Goal: Task Accomplishment & Management: Complete application form

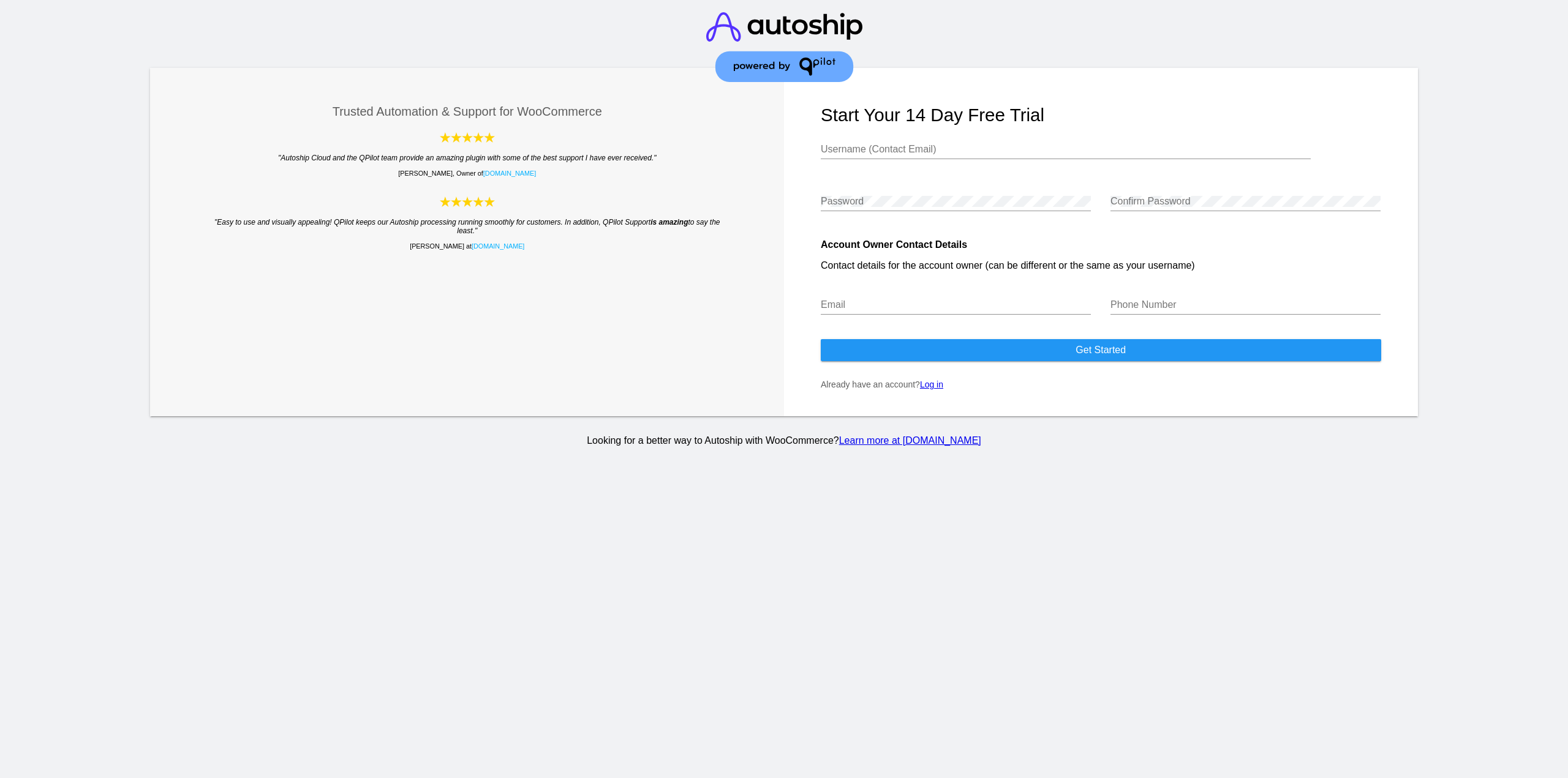
click at [851, 152] on input "Username (Contact Email)" at bounding box center [1066, 149] width 490 height 11
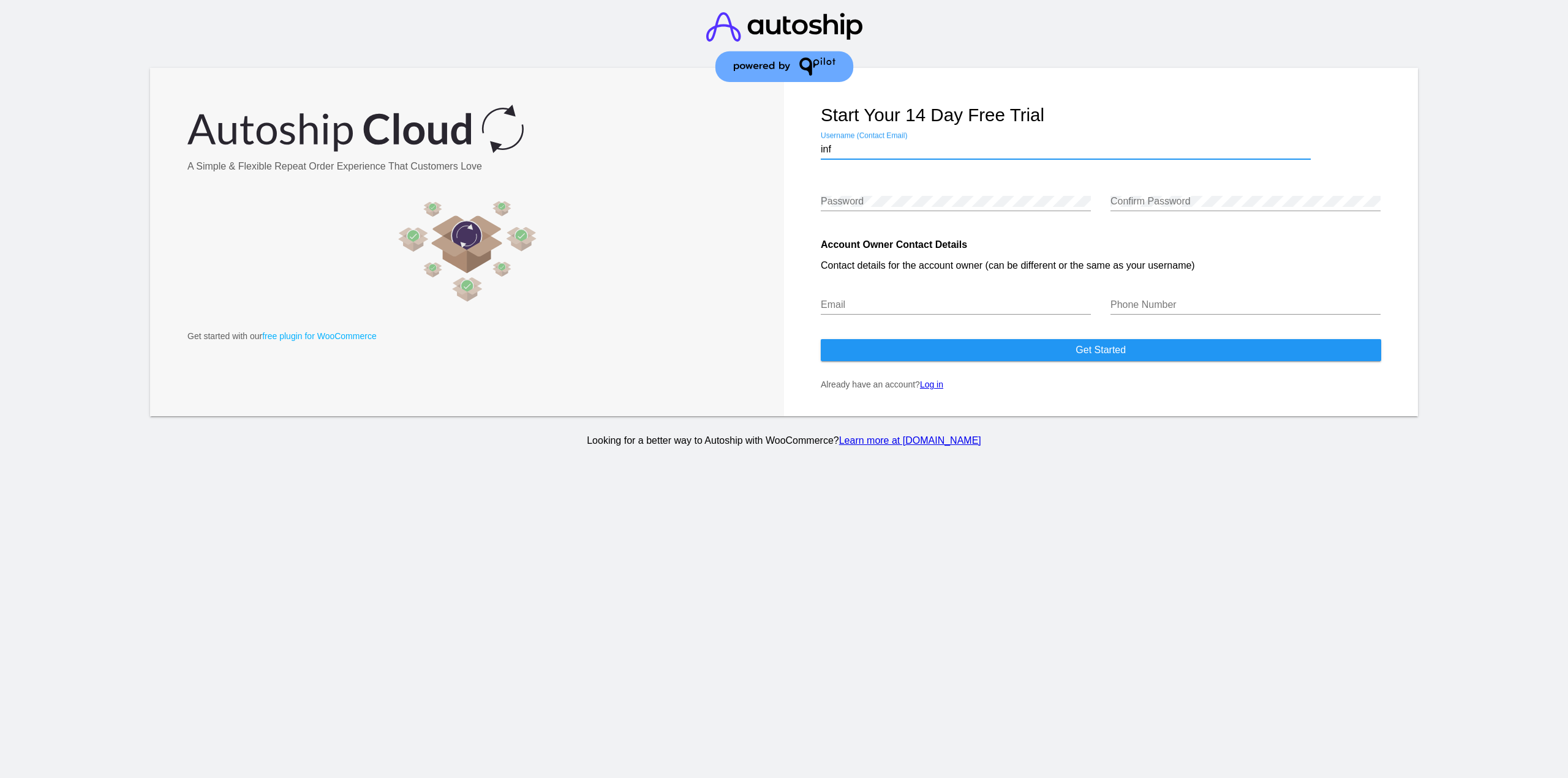
type input "[EMAIL_ADDRESS][DOMAIN_NAME]"
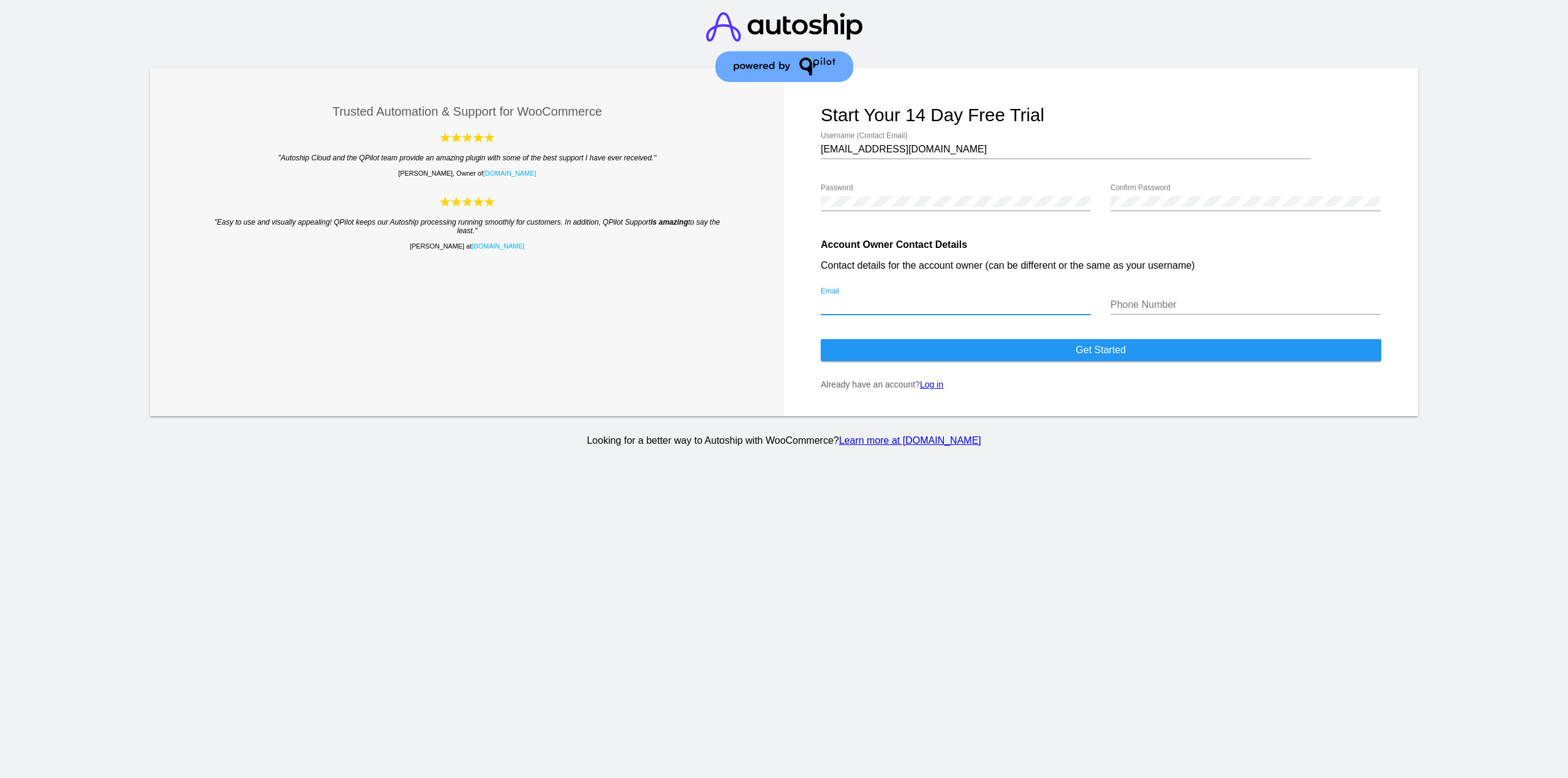
click at [940, 307] on input "Email" at bounding box center [956, 305] width 270 height 11
type input "i"
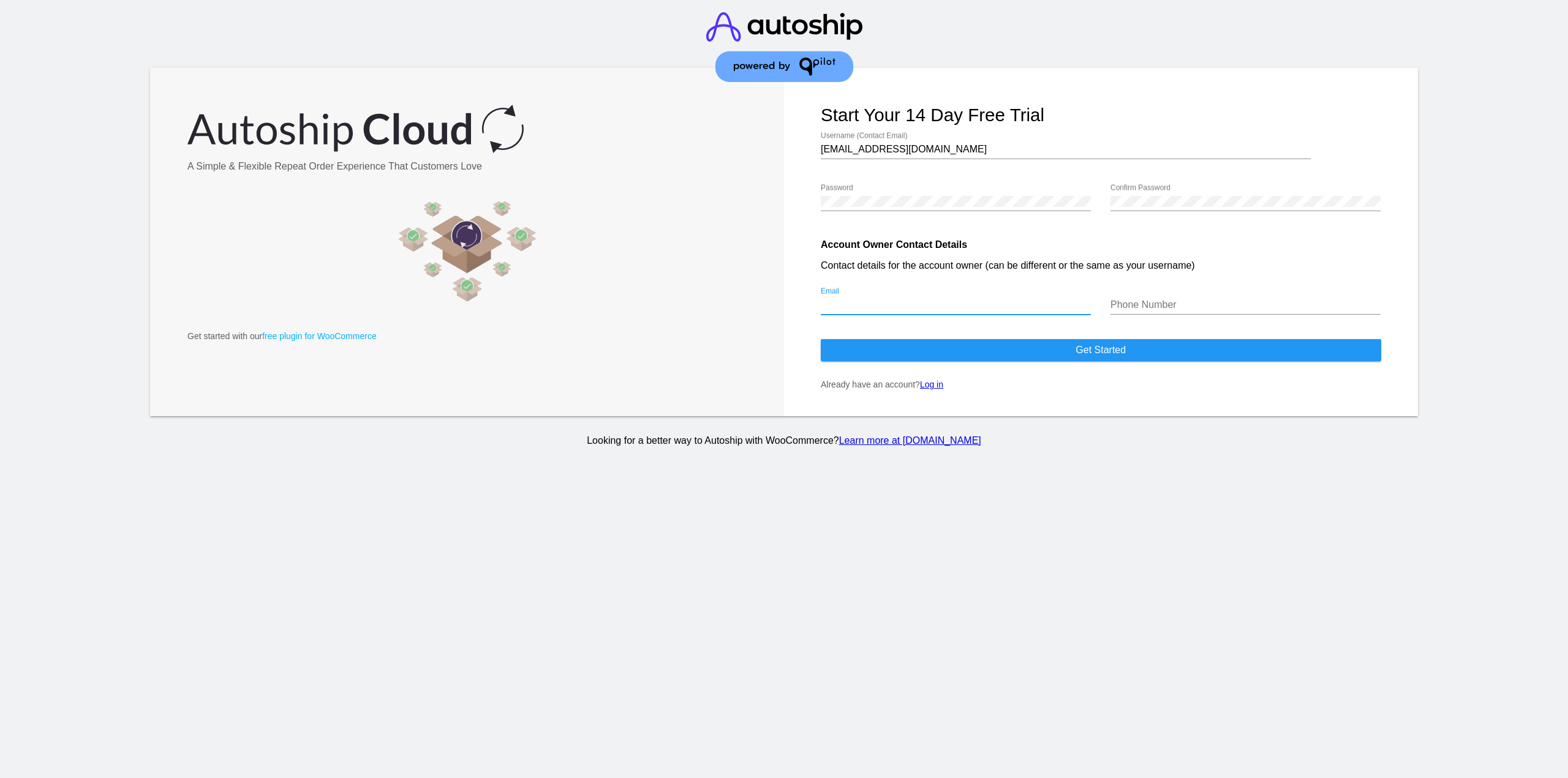
click at [954, 155] on div "[EMAIL_ADDRESS][DOMAIN_NAME] Username (Contact Email)" at bounding box center [1066, 145] width 490 height 27
click at [931, 302] on input "Email" at bounding box center [956, 305] width 270 height 11
paste input "[EMAIL_ADDRESS][DOMAIN_NAME]"
type input "[EMAIL_ADDRESS][DOMAIN_NAME]"
click at [1252, 302] on input "Phone Number" at bounding box center [1245, 305] width 270 height 11
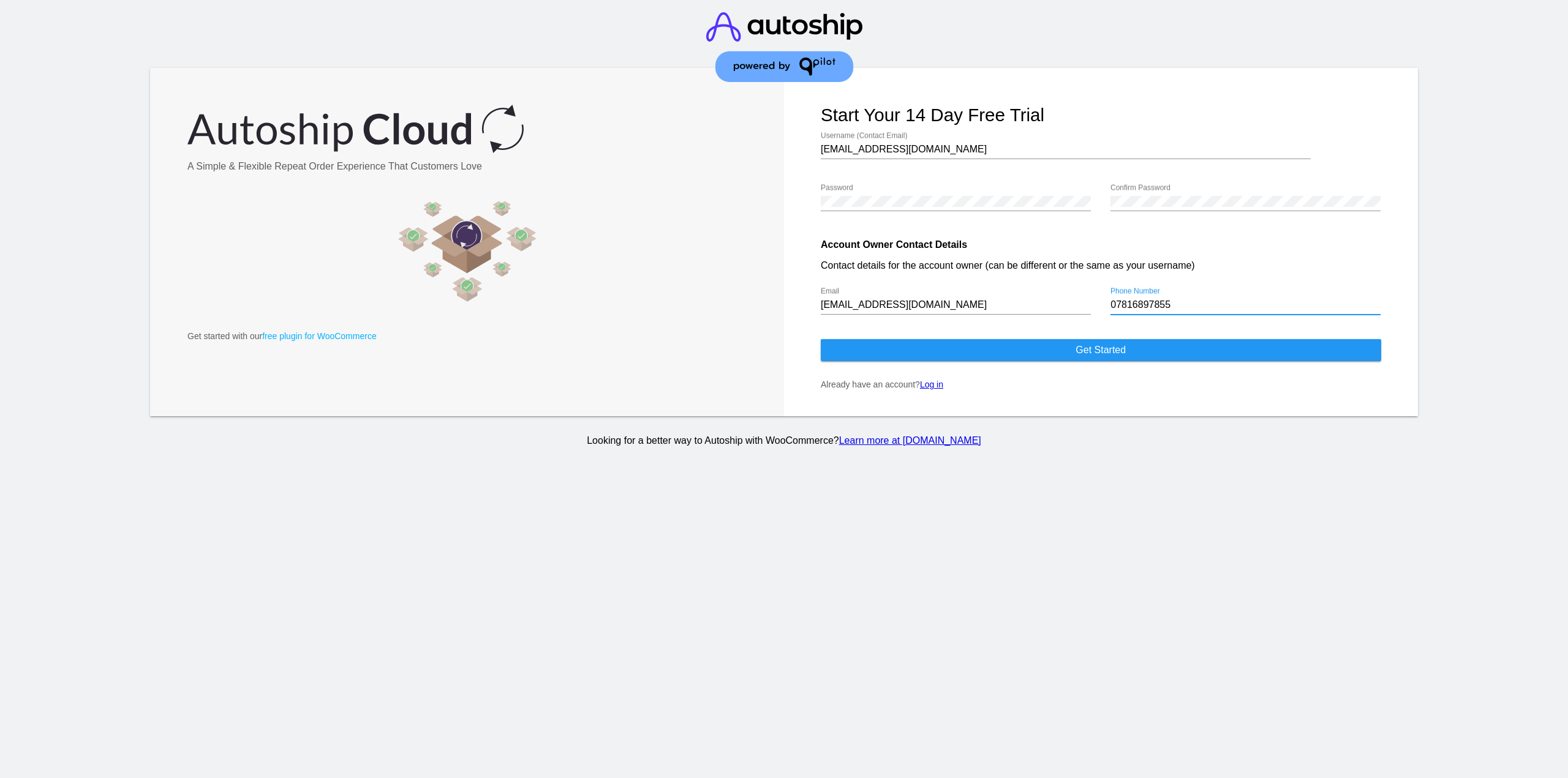
type input "07816897855"
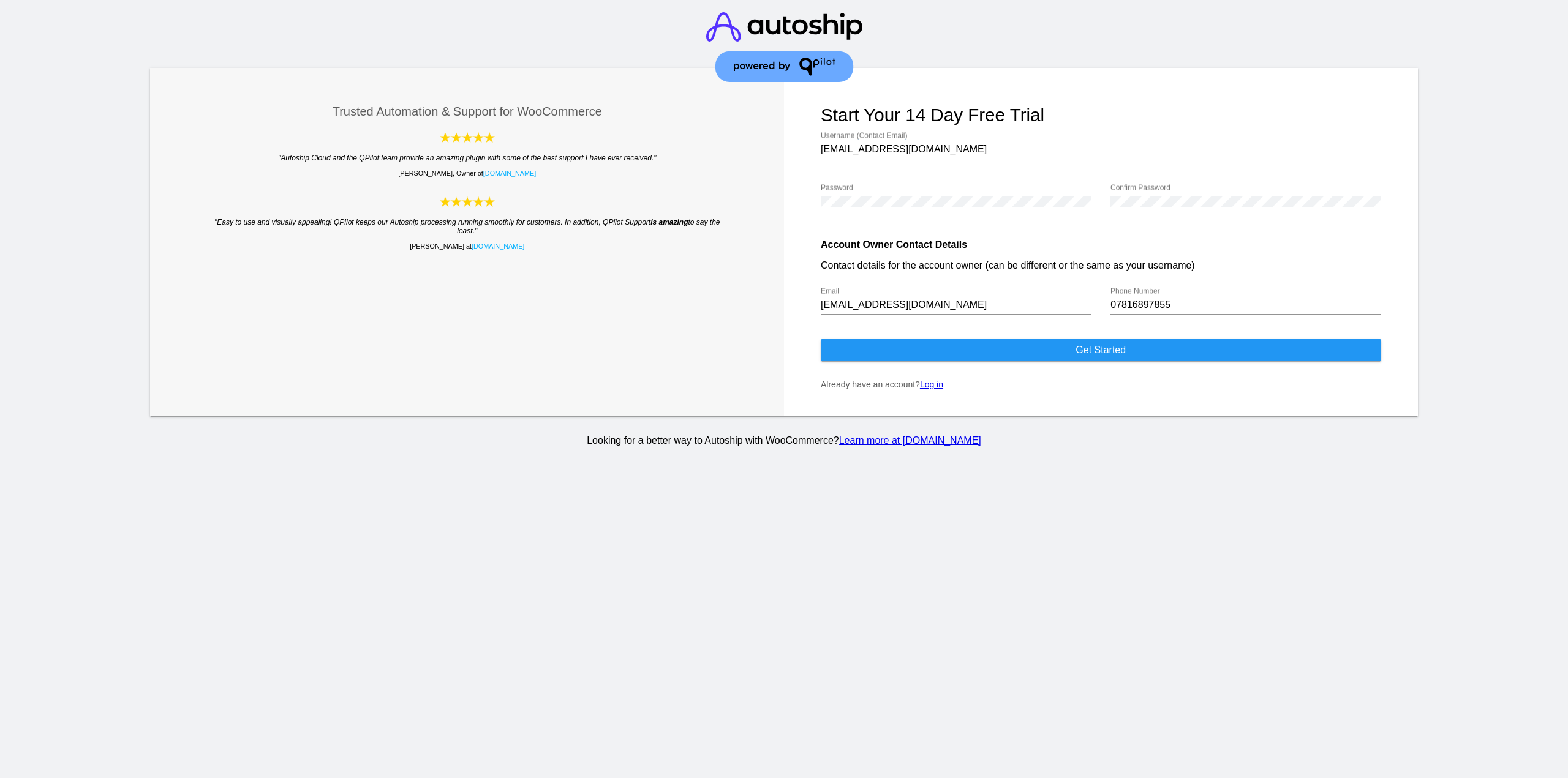
click at [1130, 194] on div "Confirm Password" at bounding box center [1245, 197] width 270 height 27
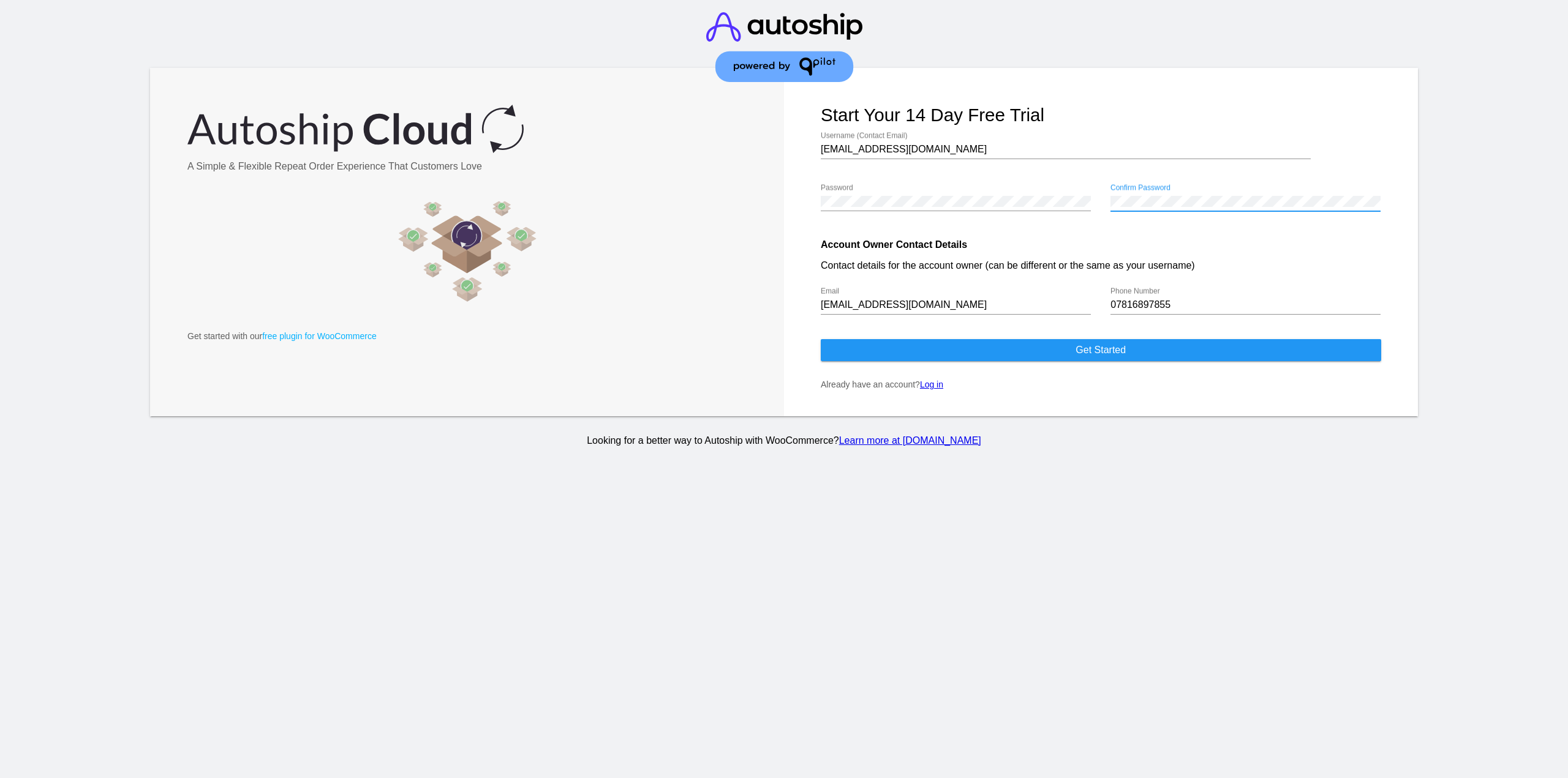
click at [1068, 355] on button "Get started" at bounding box center [1102, 350] width 561 height 22
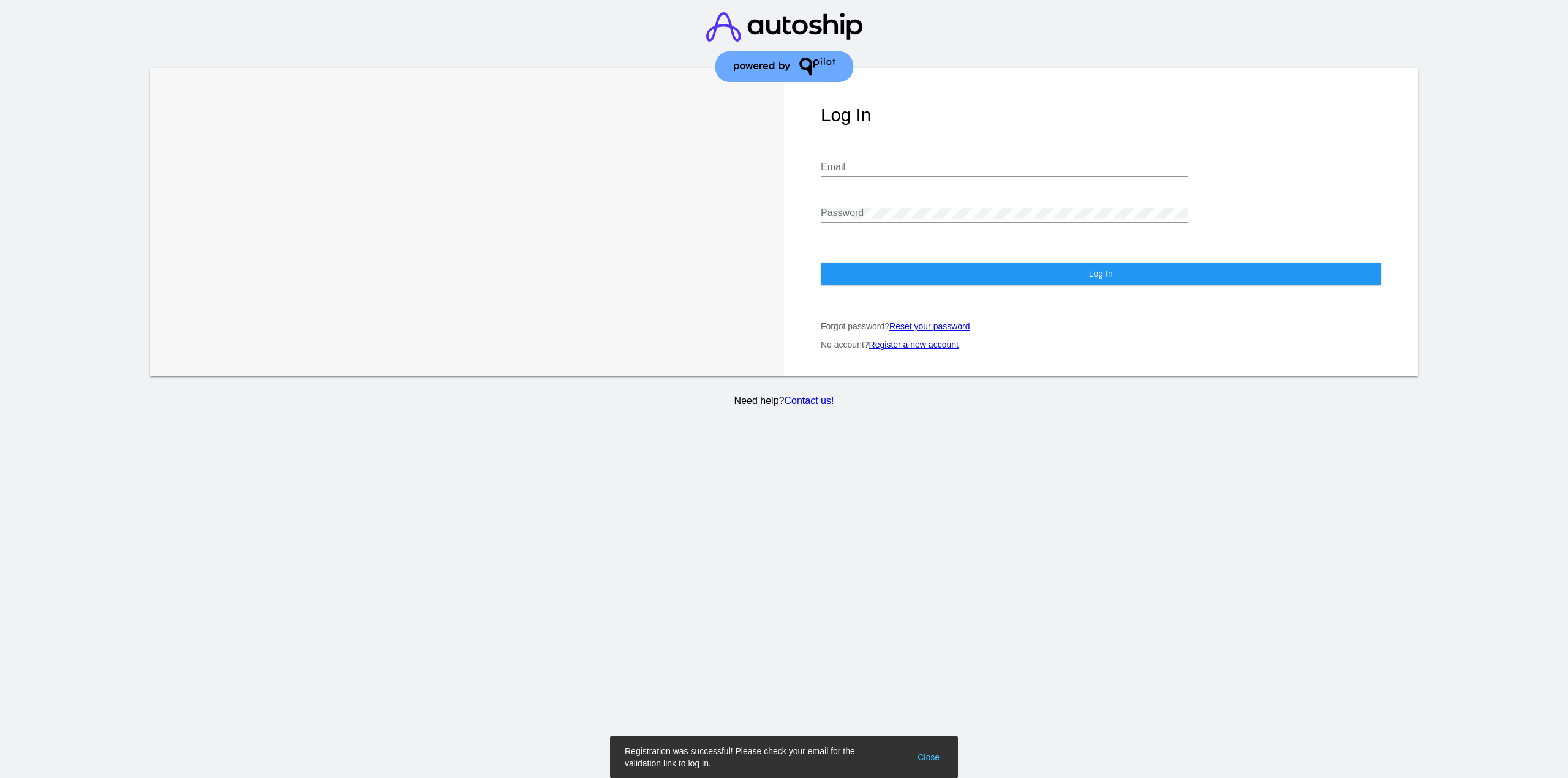
click at [873, 162] on input "Email" at bounding box center [1004, 167] width 367 height 11
type input "[EMAIL_ADDRESS][DOMAIN_NAME]"
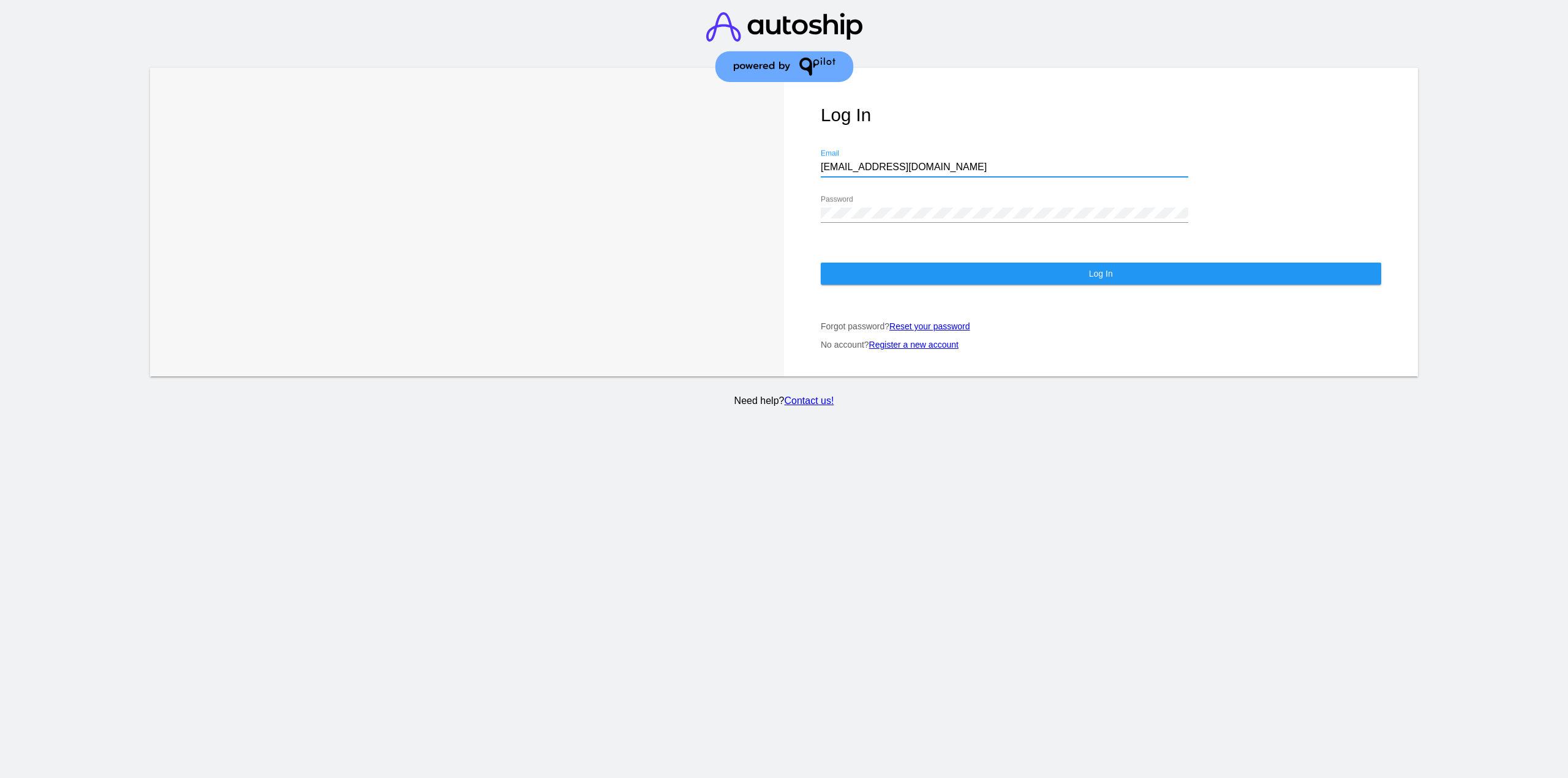
click at [911, 165] on input "[EMAIL_ADDRESS][DOMAIN_NAME]" at bounding box center [1004, 167] width 367 height 11
click at [989, 284] on button "Log In" at bounding box center [1102, 273] width 561 height 22
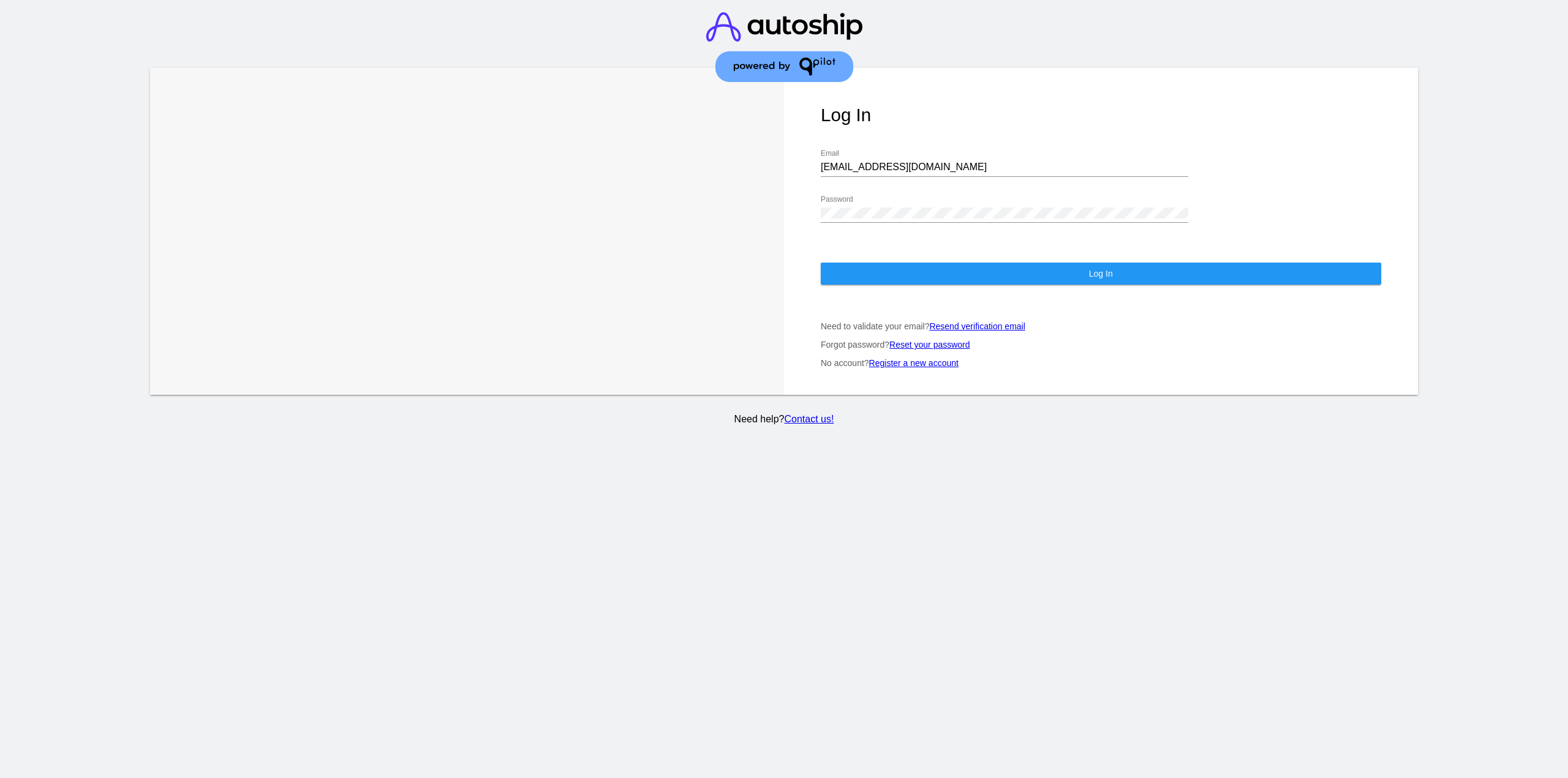
click at [1147, 489] on section "Learn More Learn How Log In [EMAIL_ADDRESS][DOMAIN_NAME] Email Password Log In …" at bounding box center [784, 389] width 1568 height 778
click at [1460, 138] on div at bounding box center [1502, 251] width 131 height 367
click at [1379, 464] on section "Learn More Learn How Log In [EMAIL_ADDRESS][DOMAIN_NAME] Email Password Log In …" at bounding box center [784, 389] width 1568 height 778
click at [912, 278] on button "Log In" at bounding box center [1102, 273] width 561 height 22
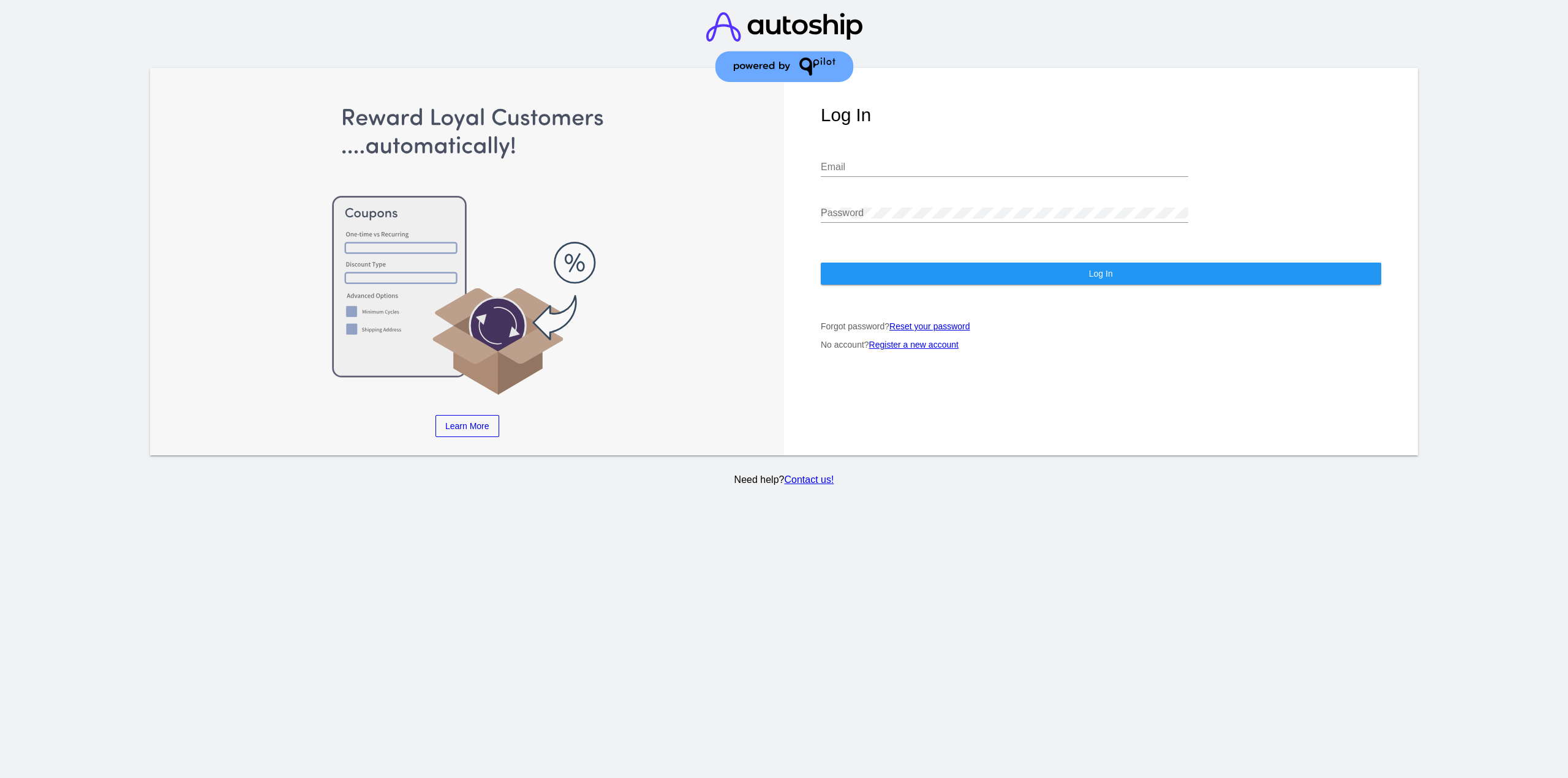
click at [869, 150] on div "Email" at bounding box center [1004, 163] width 367 height 27
click at [869, 159] on div "Email" at bounding box center [1004, 163] width 367 height 27
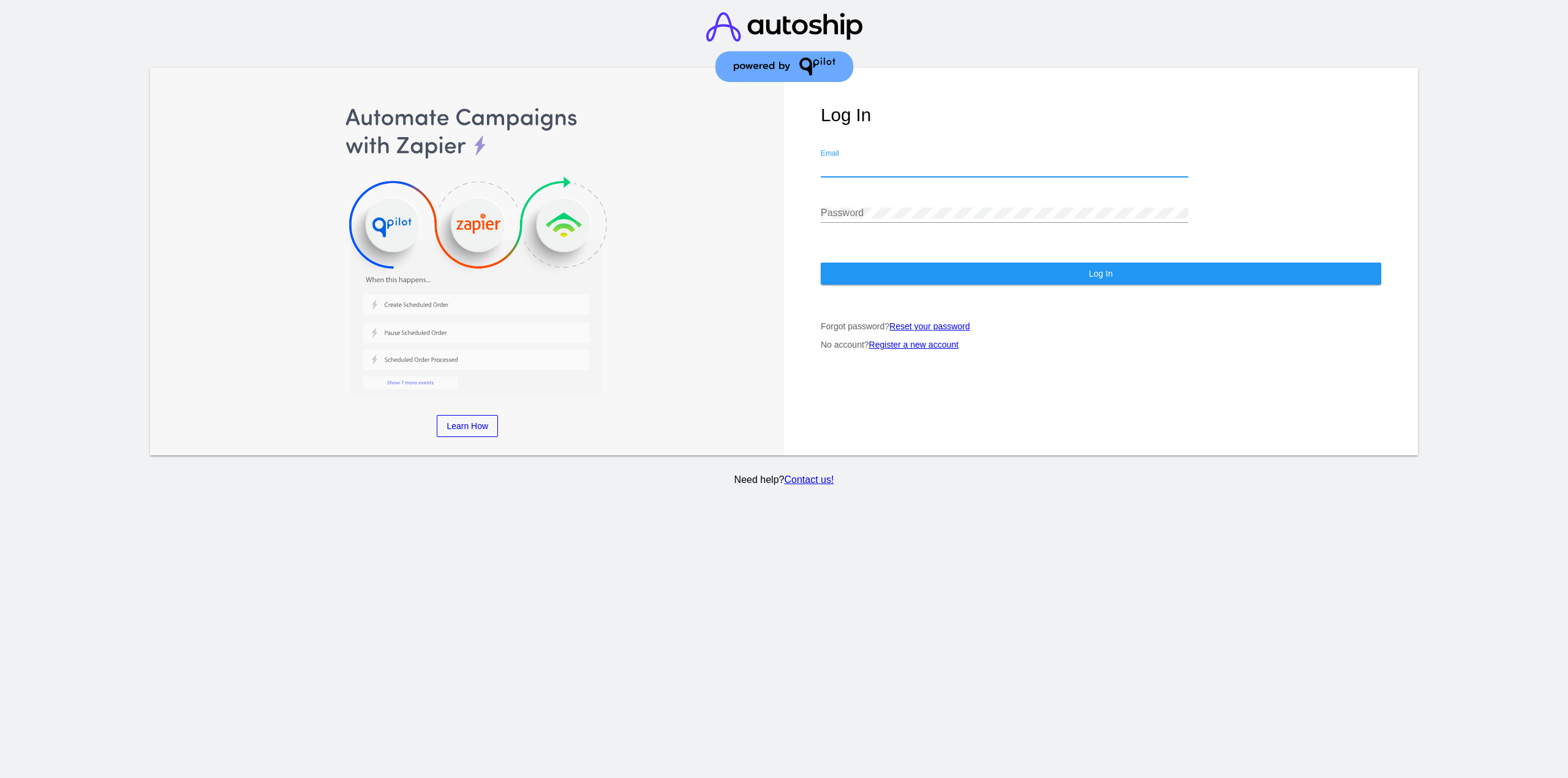
type input "[EMAIL_ADDRESS][DOMAIN_NAME]"
click at [943, 271] on button "Log In" at bounding box center [1102, 273] width 561 height 22
